Goal: Use online tool/utility: Utilize a website feature to perform a specific function

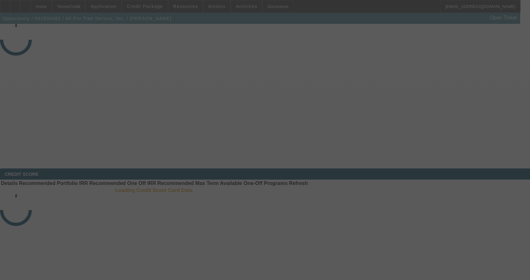
select select "3"
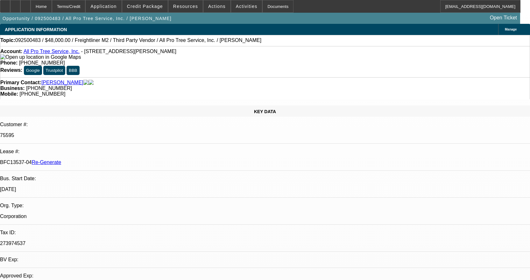
select select "0"
select select "6"
click at [5, 4] on icon at bounding box center [5, 4] width 0 height 0
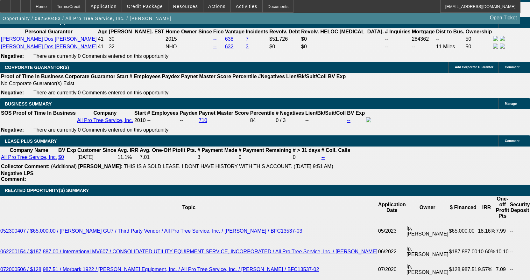
scroll to position [1019, 0]
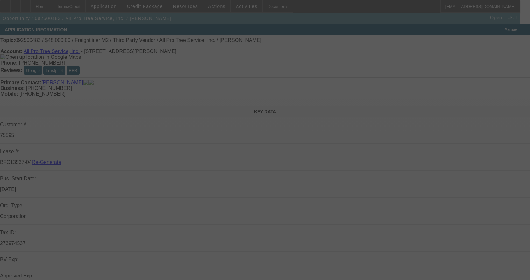
select select "3"
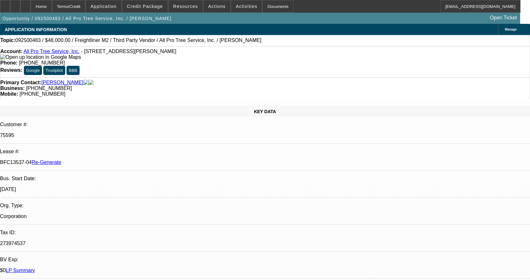
select select "0"
select select "6"
click at [10, 4] on div at bounding box center [5, 6] width 10 height 13
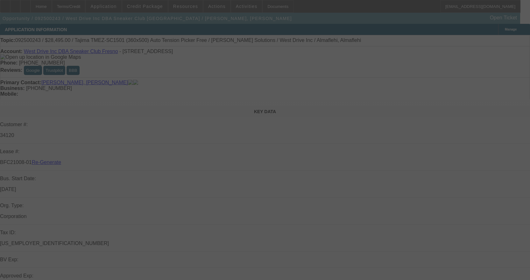
select select "3"
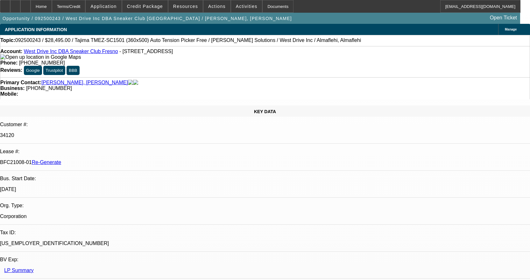
select select "0"
select select "2"
select select "0.1"
select select "4"
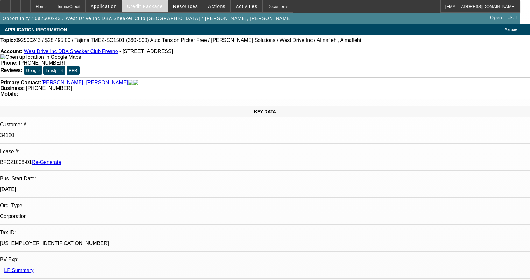
click at [155, 11] on span at bounding box center [145, 6] width 46 height 15
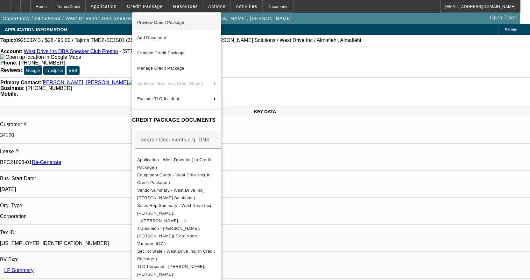
click at [155, 24] on span "Preview Credit Package" at bounding box center [160, 22] width 47 height 5
